Goal: Use online tool/utility: Utilize a website feature to perform a specific function

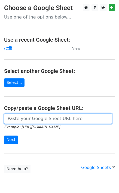
click at [37, 119] on input "url" at bounding box center [58, 119] width 108 height 10
paste input "[URL][DOMAIN_NAME]"
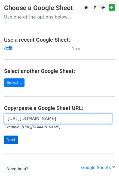
type input "[URL][DOMAIN_NAME]"
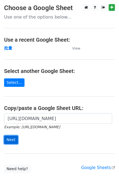
click at [9, 140] on input "Next" at bounding box center [11, 140] width 14 height 8
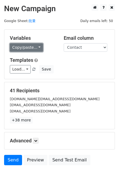
click at [25, 48] on link "Copy/paste..." at bounding box center [26, 47] width 33 height 8
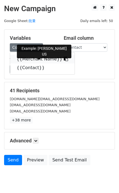
click at [25, 58] on link "{{Merchant Name}}" at bounding box center [42, 59] width 65 height 9
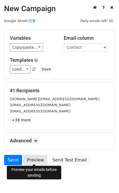
click at [31, 158] on link "Preview" at bounding box center [35, 160] width 24 height 10
click at [37, 159] on link "Preview" at bounding box center [35, 160] width 24 height 10
click at [38, 159] on link "Preview" at bounding box center [35, 160] width 24 height 10
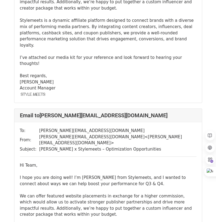
scroll to position [6128, 0]
